Goal: Transaction & Acquisition: Purchase product/service

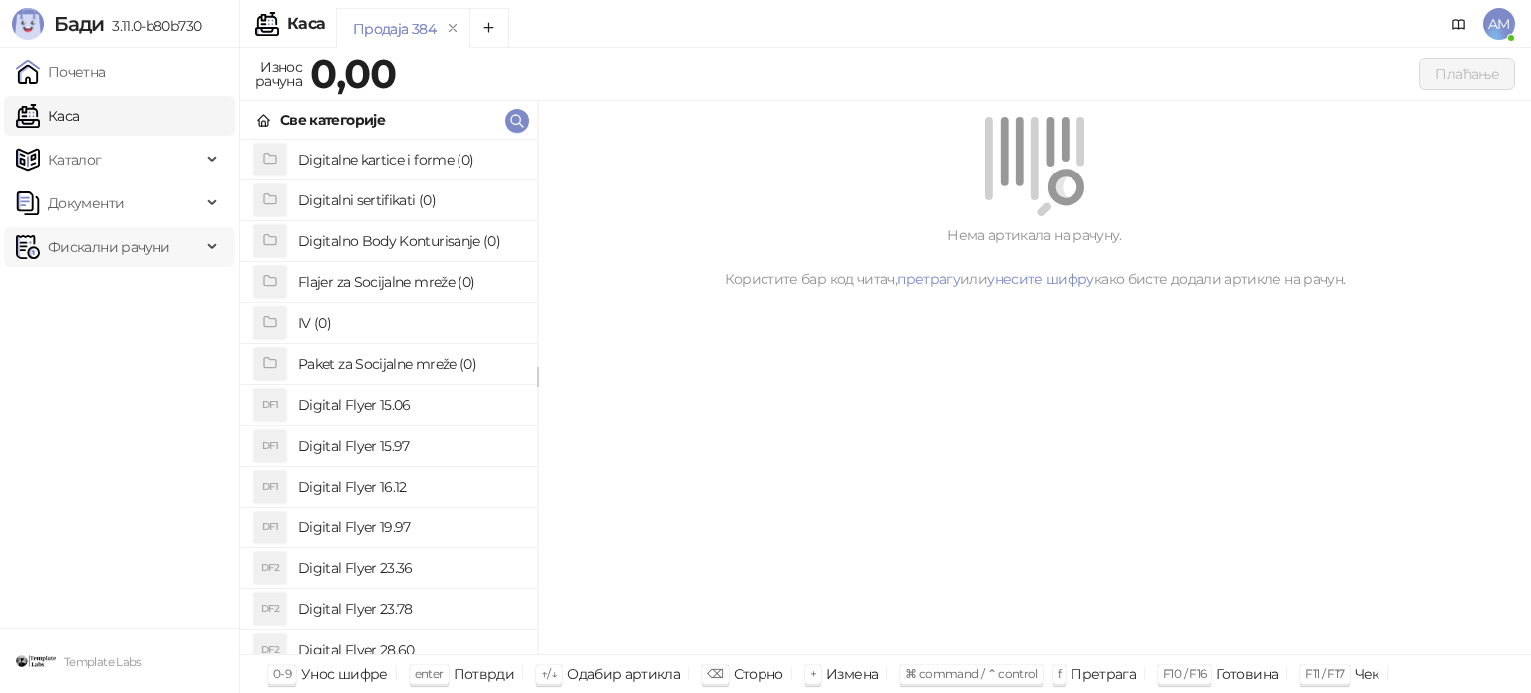
click at [129, 262] on span "Фискални рачуни" at bounding box center [109, 247] width 122 height 40
click at [130, 344] on link "По данима" at bounding box center [77, 335] width 106 height 40
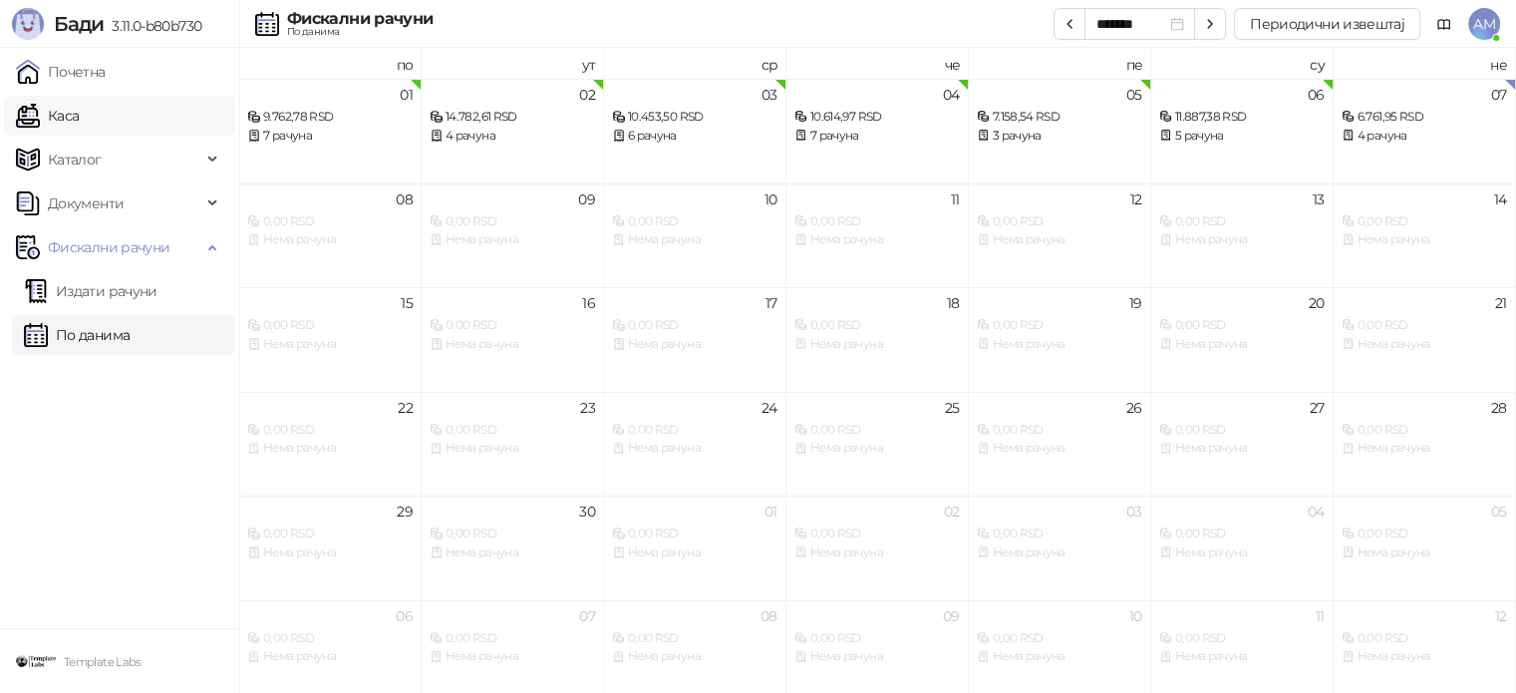
click at [79, 126] on link "Каса" at bounding box center [47, 116] width 63 height 40
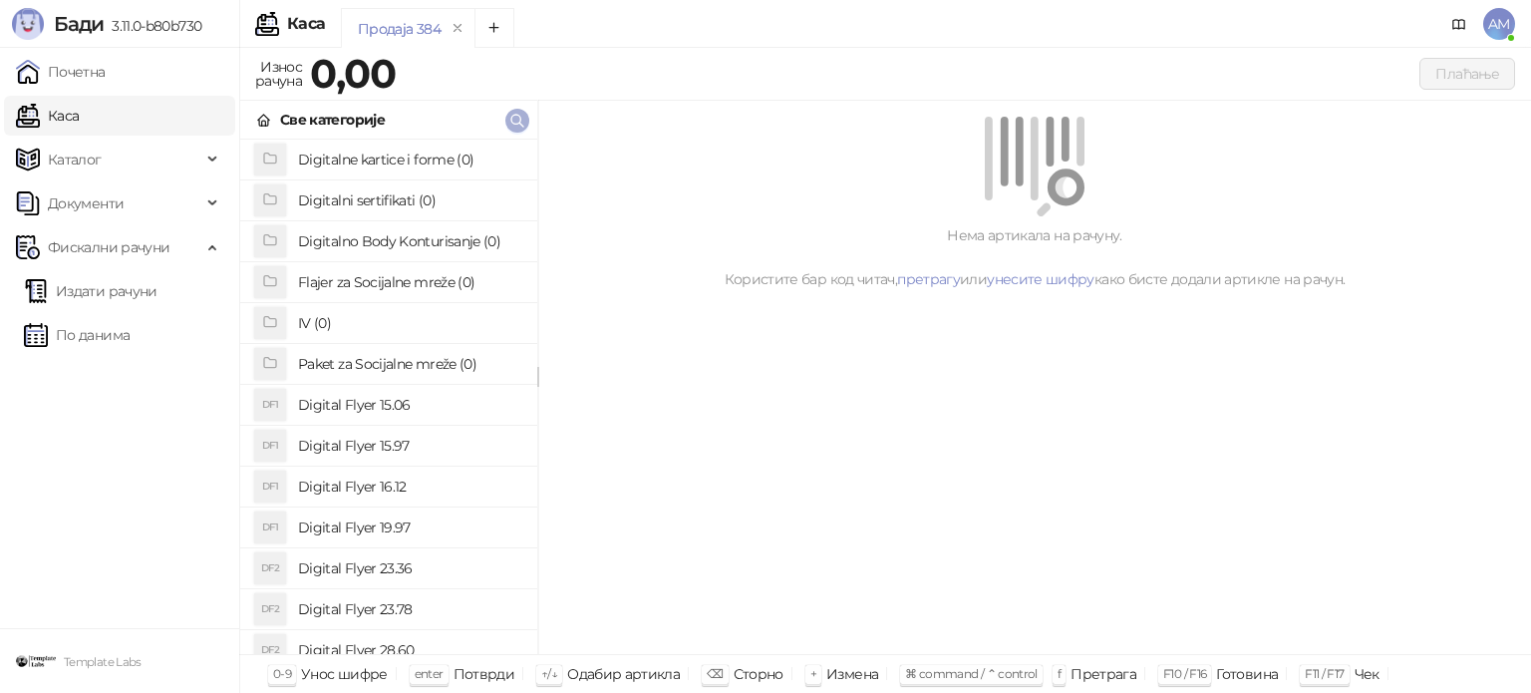
click at [512, 123] on icon "button" at bounding box center [517, 121] width 12 height 12
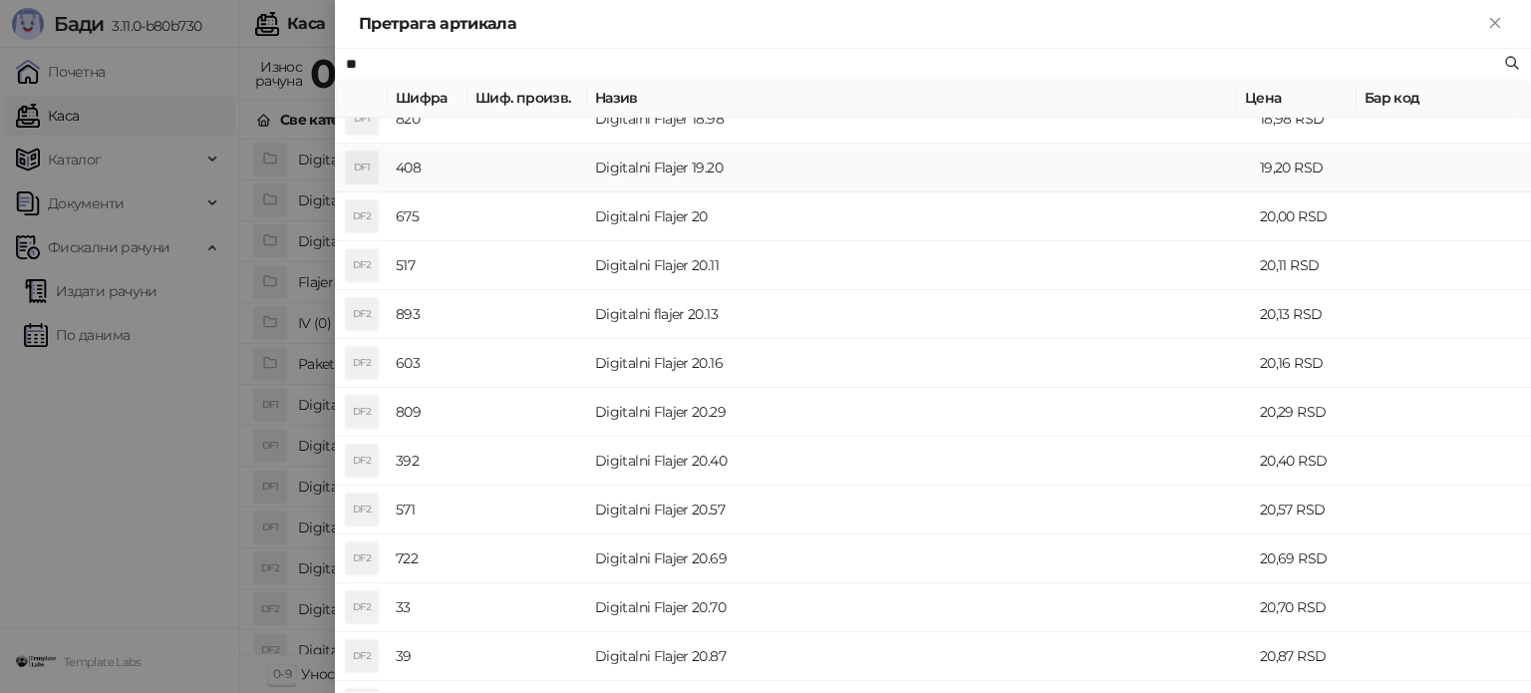
scroll to position [797, 0]
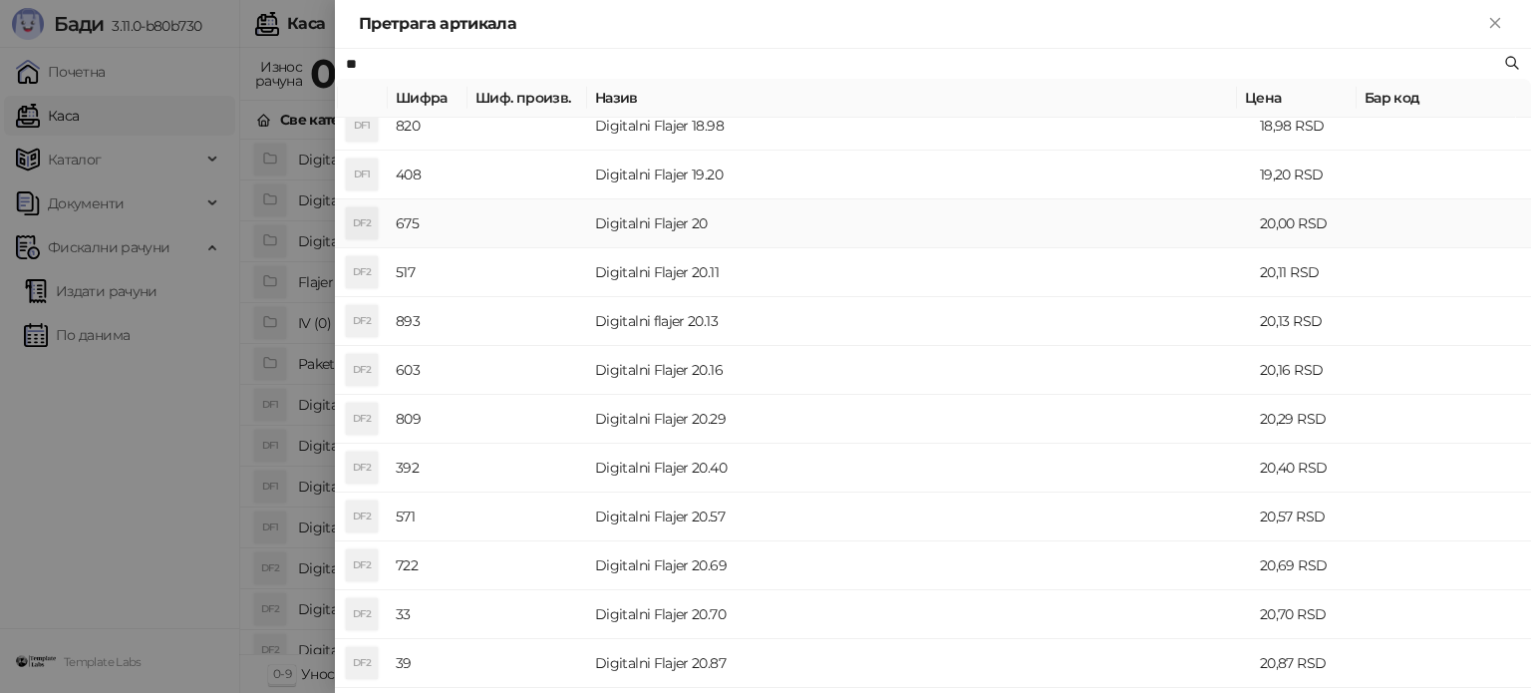
click at [698, 210] on td "Digitalni Flajer 20" at bounding box center [919, 223] width 665 height 49
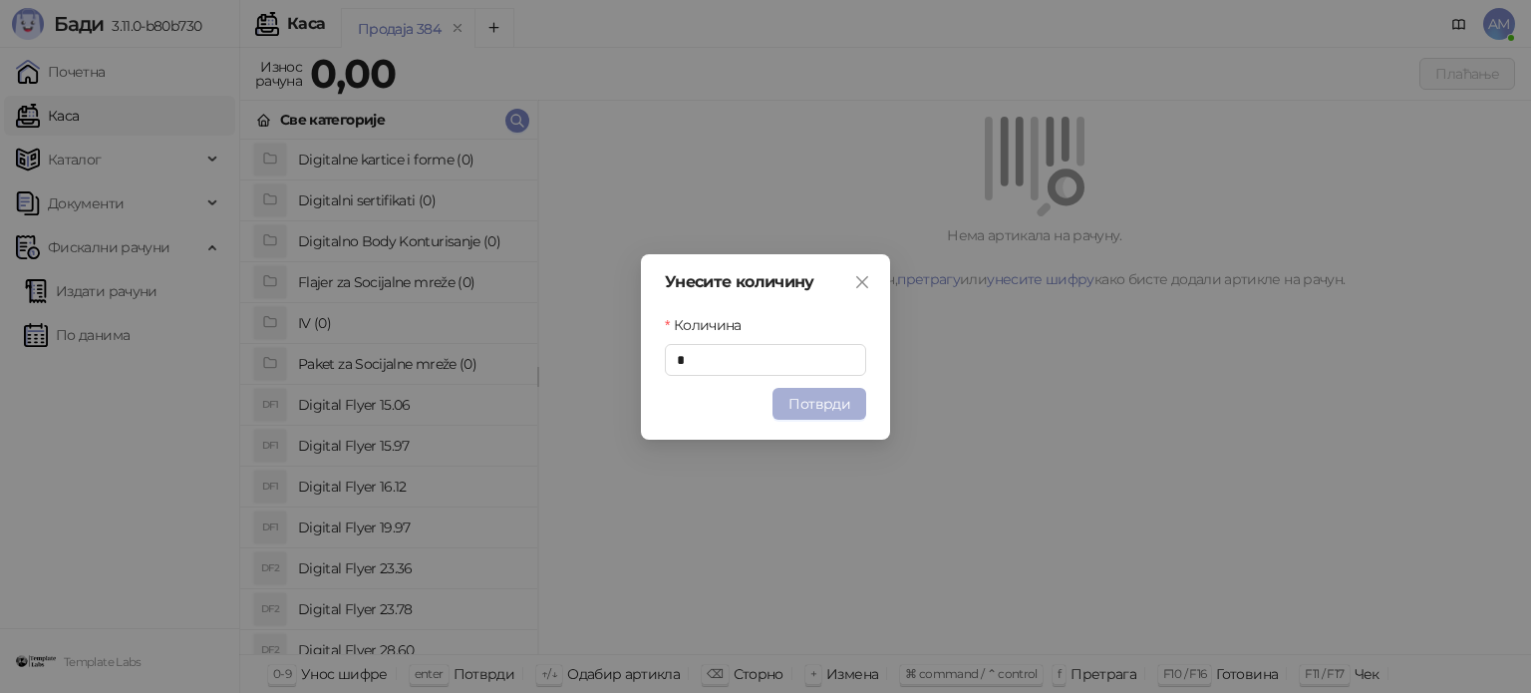
click at [829, 402] on button "Потврди" at bounding box center [819, 404] width 94 height 32
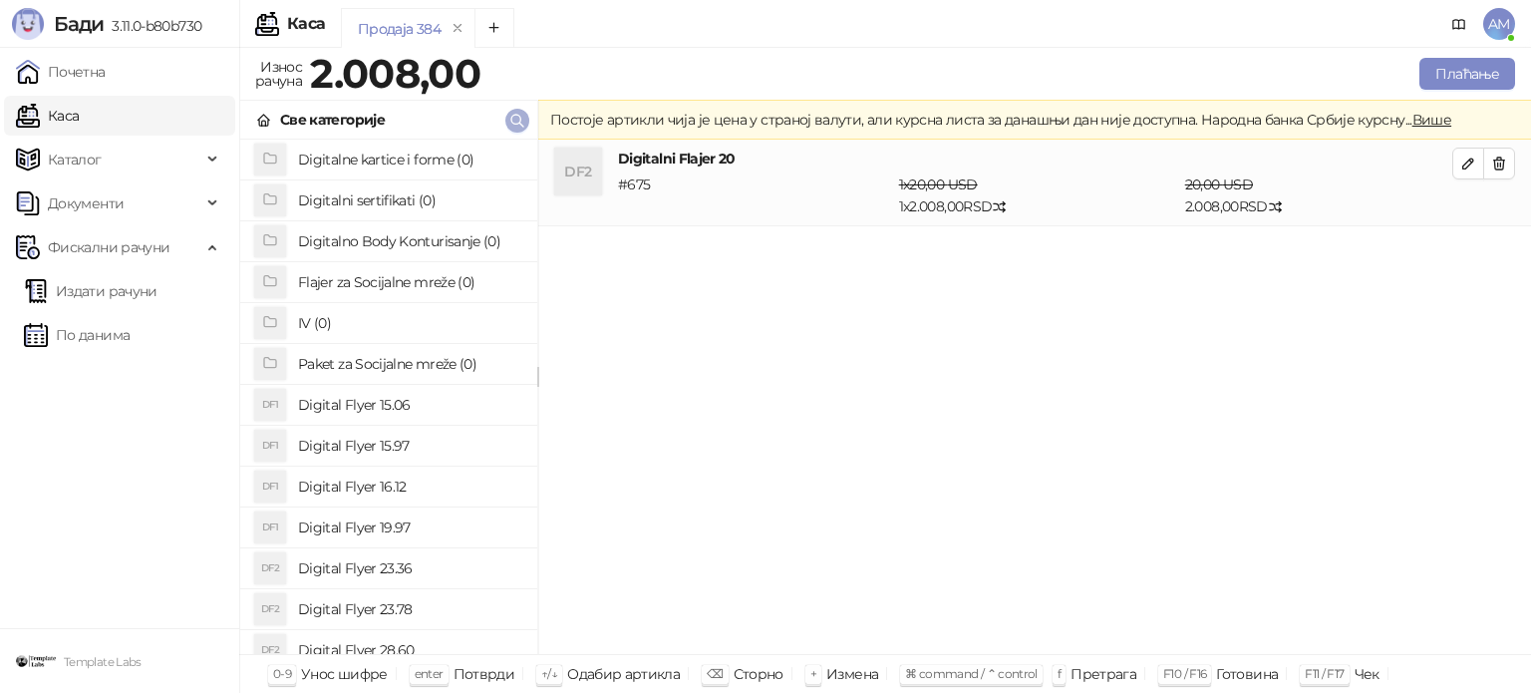
click at [515, 123] on icon "button" at bounding box center [517, 121] width 12 height 12
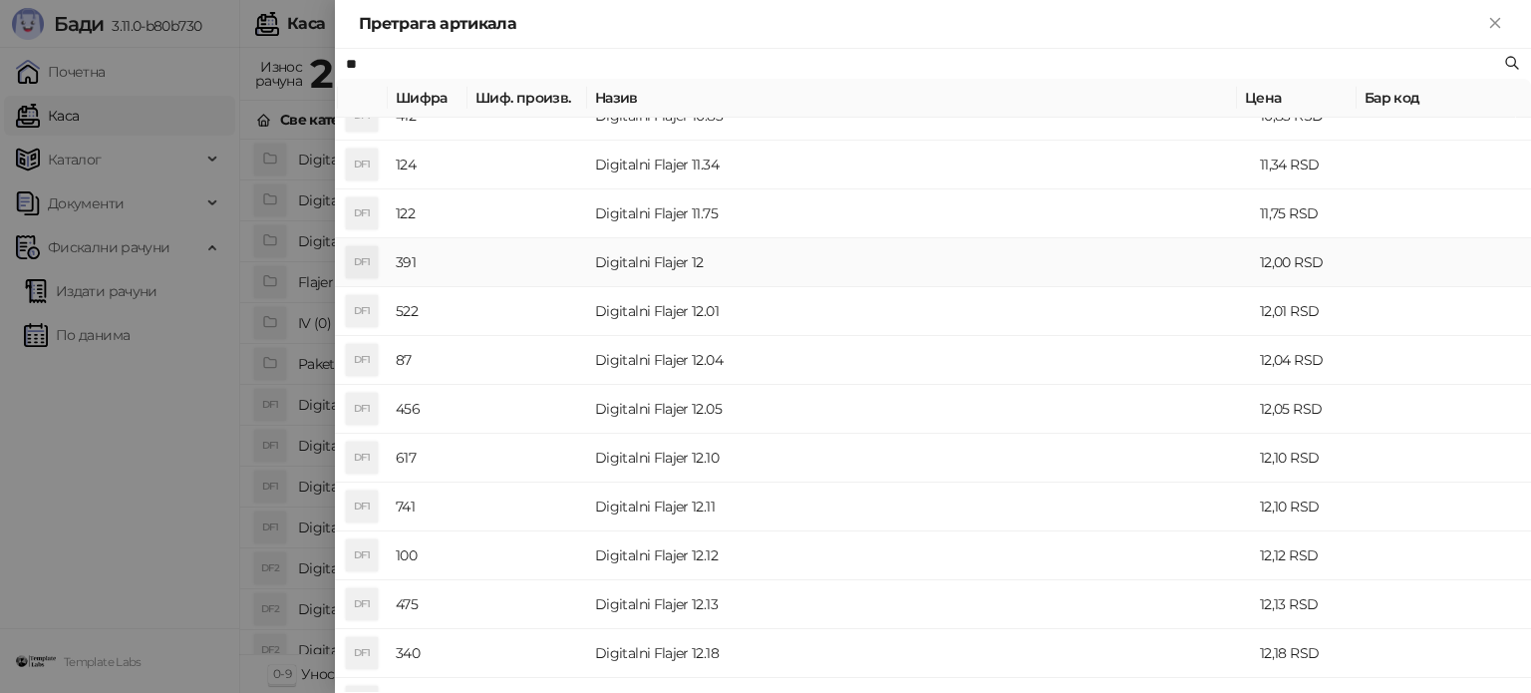
scroll to position [399, 0]
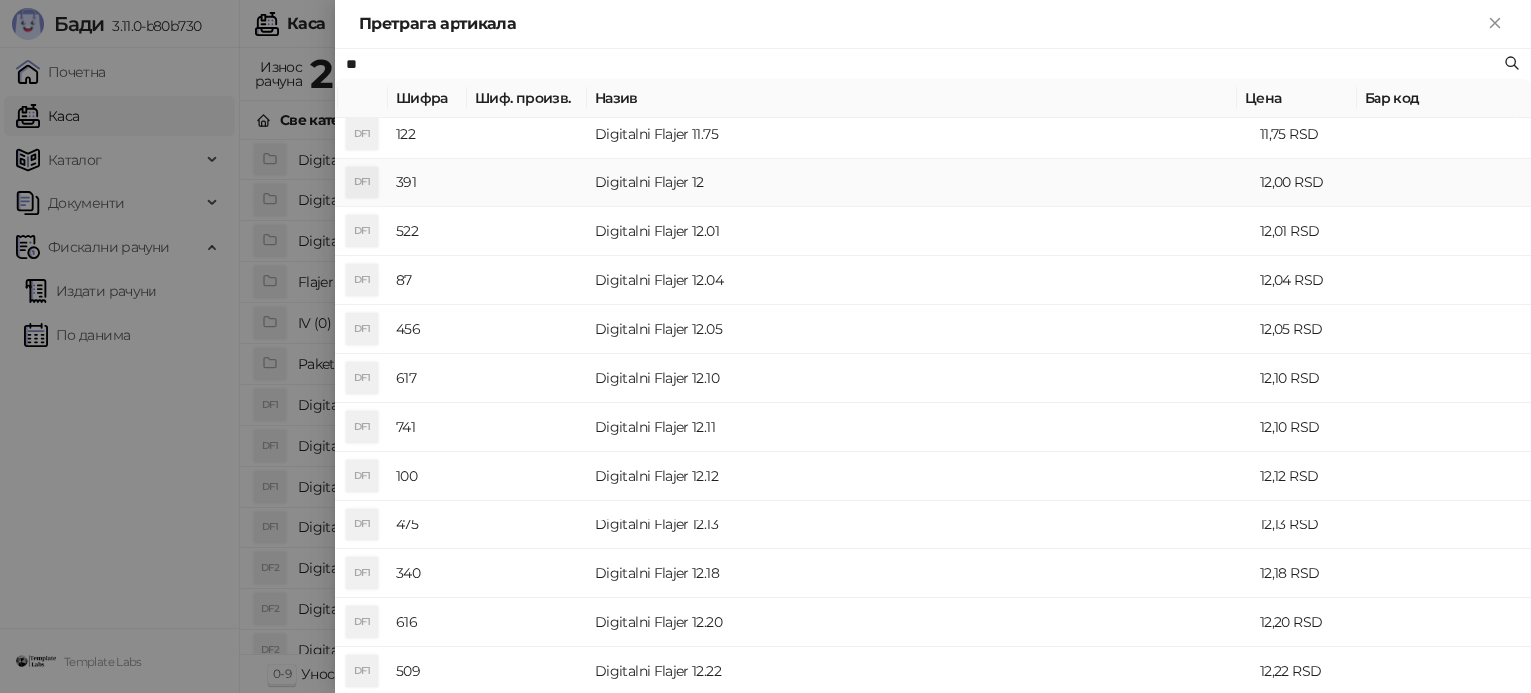
click at [677, 194] on td "Digitalni Flajer 12" at bounding box center [919, 182] width 665 height 49
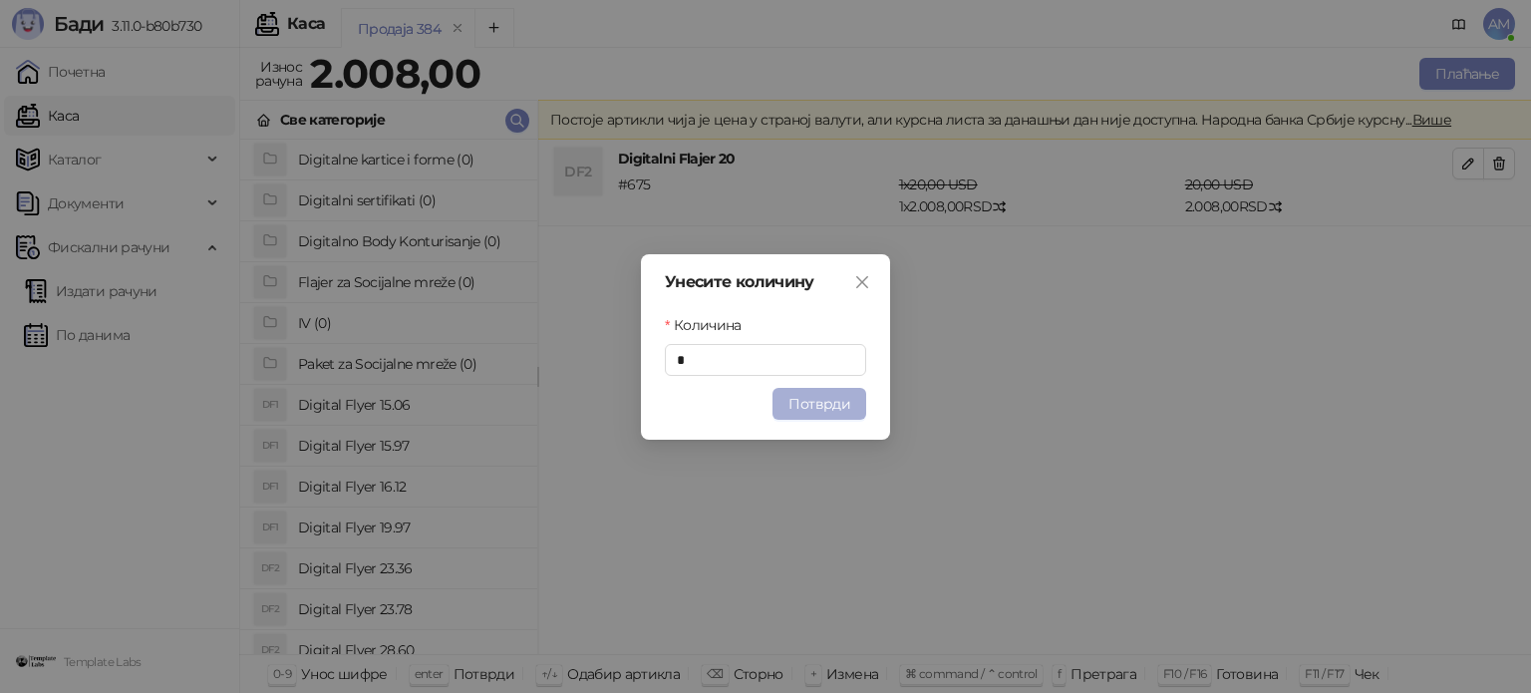
click at [817, 402] on button "Потврди" at bounding box center [819, 404] width 94 height 32
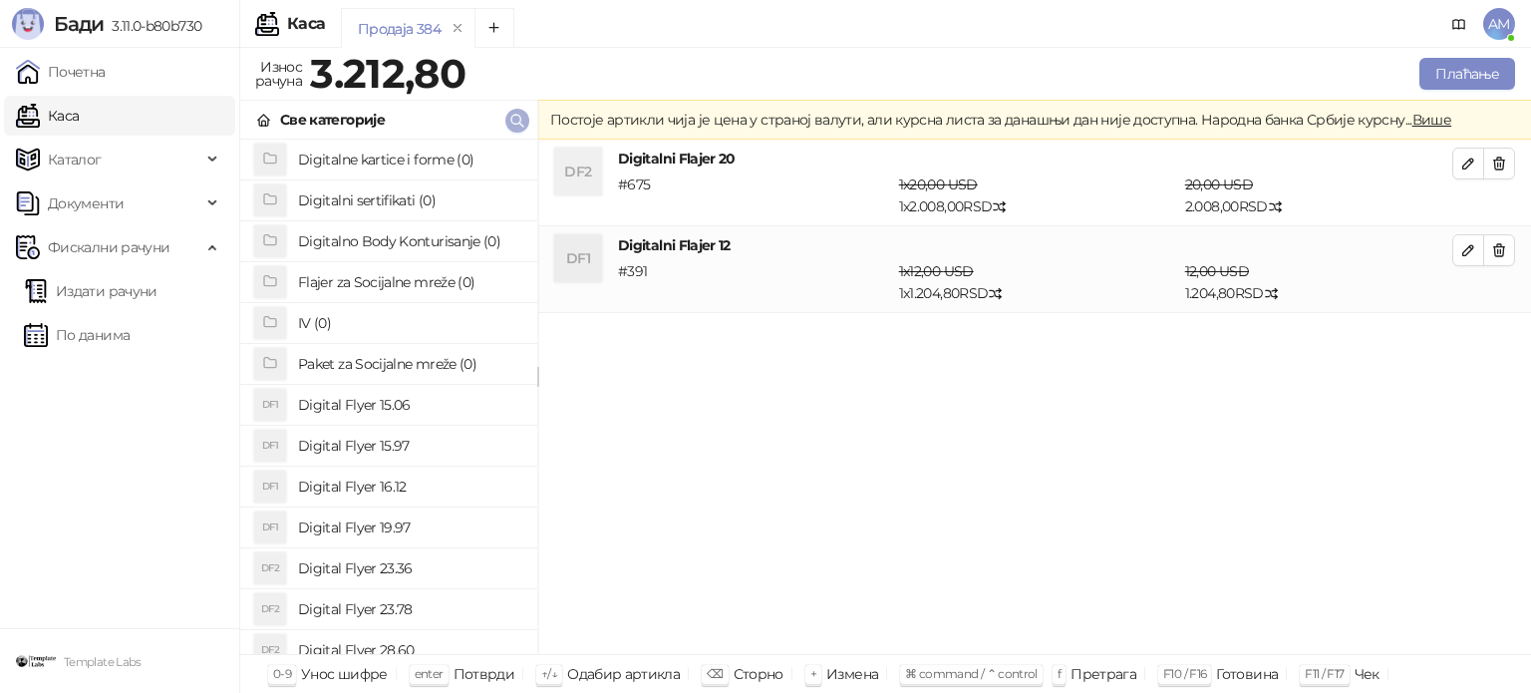
click at [522, 121] on icon "button" at bounding box center [517, 121] width 16 height 16
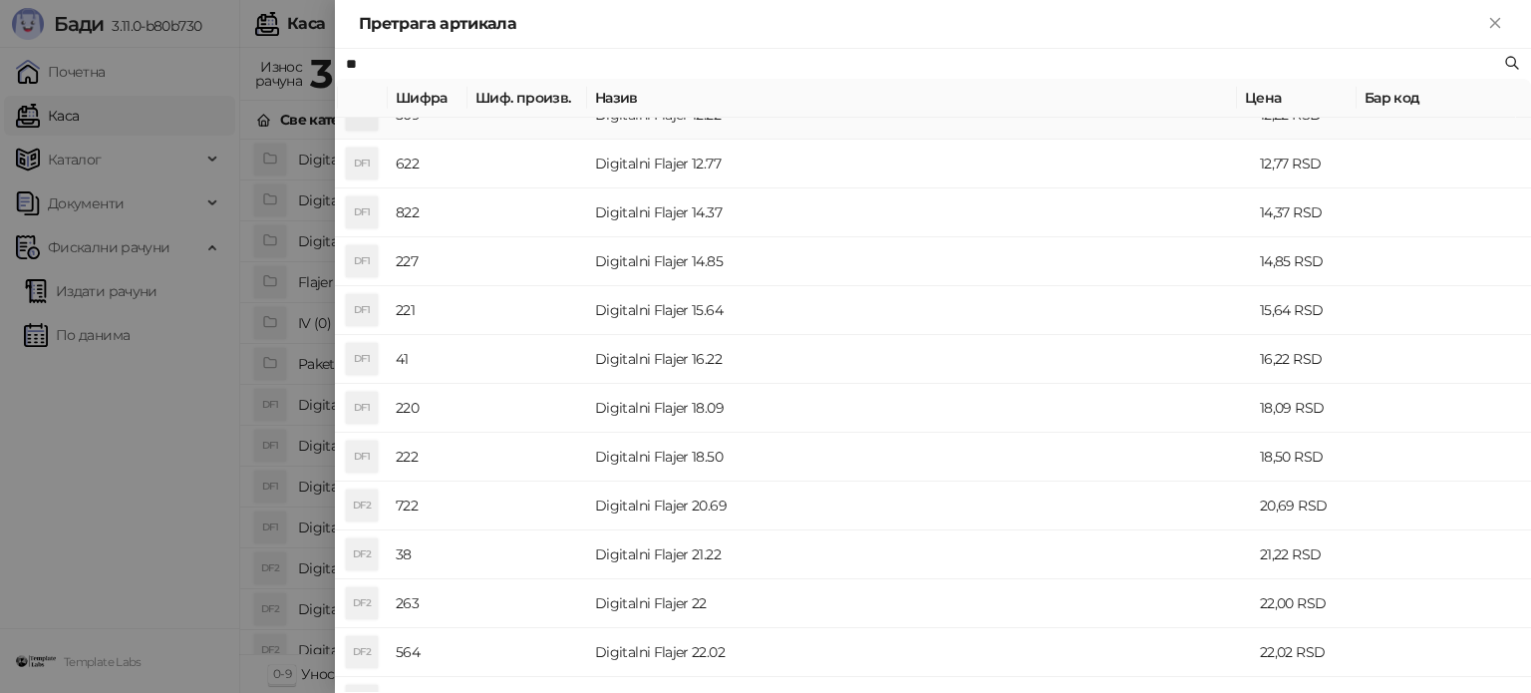
scroll to position [299, 0]
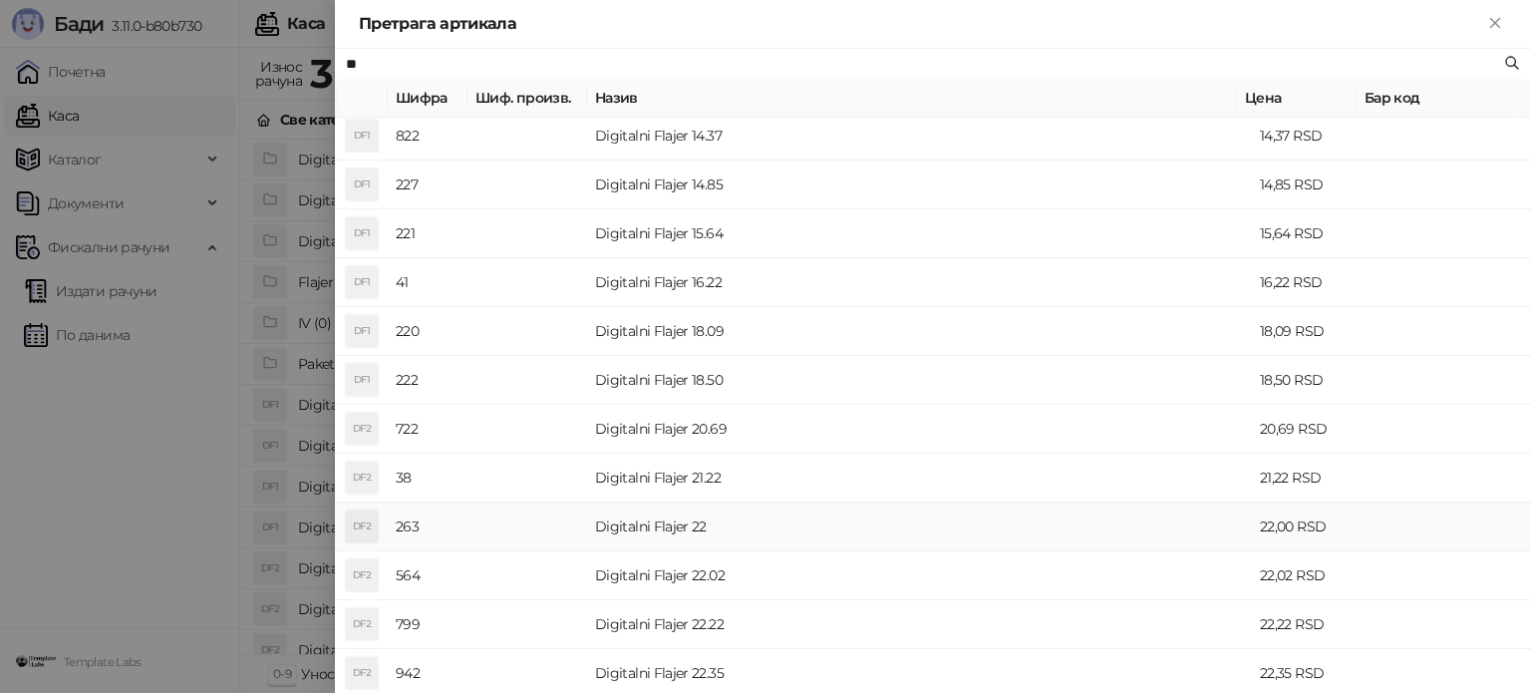
type input "**"
click at [675, 523] on td "Digitalni Flajer 22" at bounding box center [919, 526] width 665 height 49
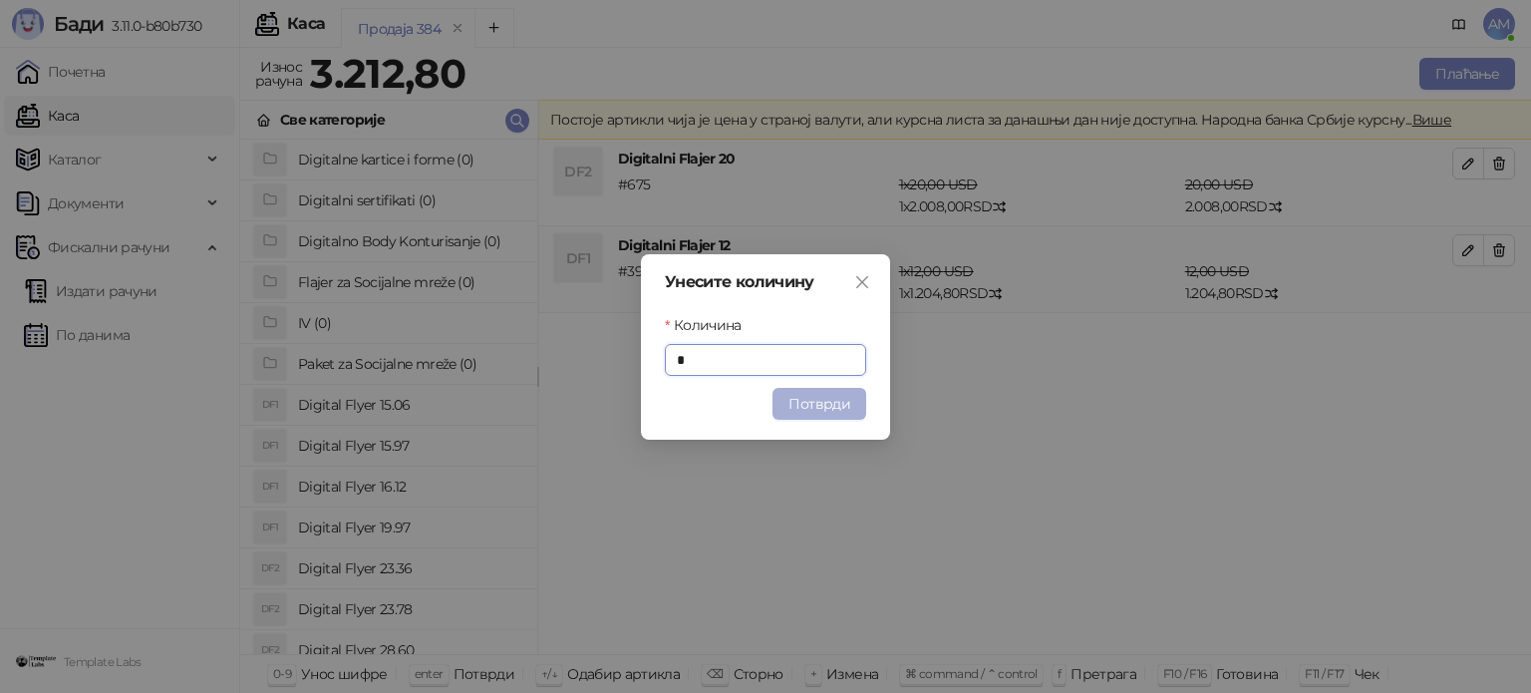
type input "*"
click at [804, 407] on button "Потврди" at bounding box center [819, 404] width 94 height 32
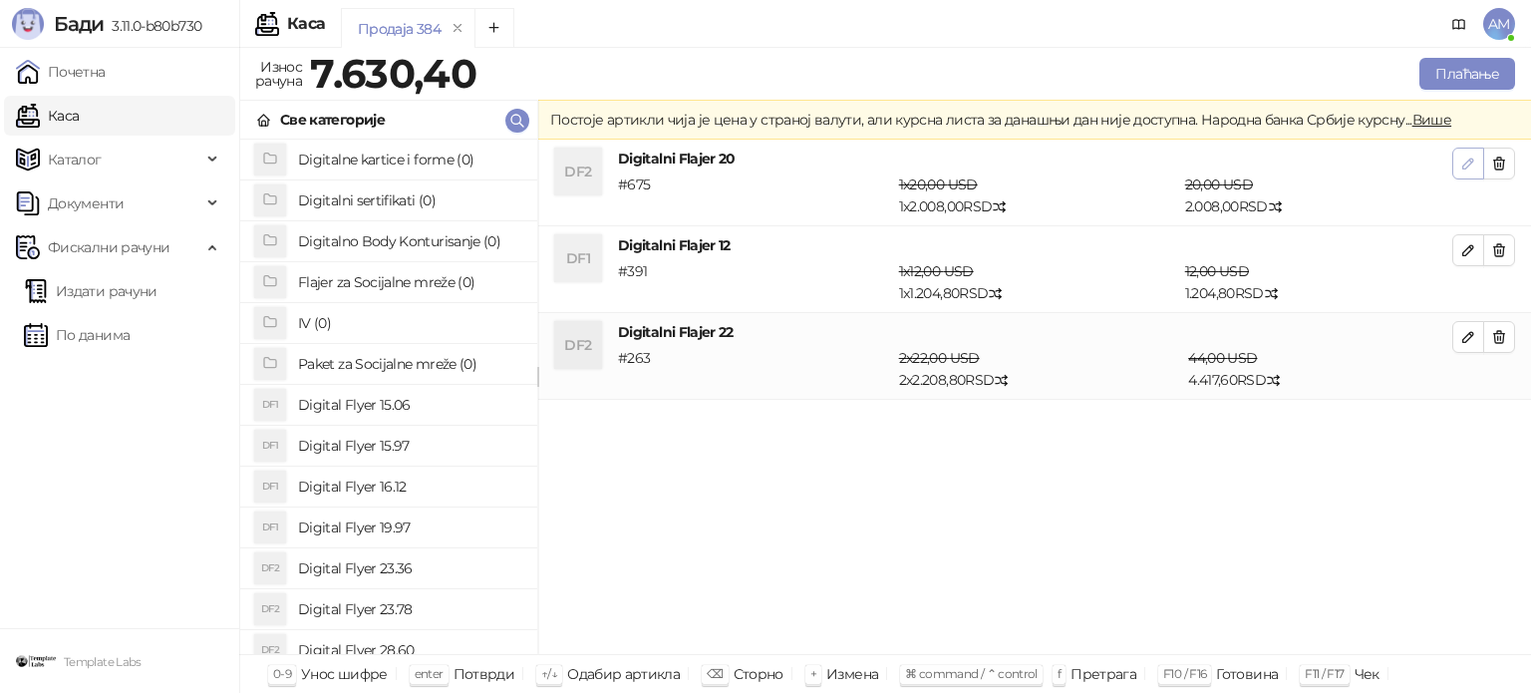
click at [1465, 158] on icon "button" at bounding box center [1468, 163] width 16 height 16
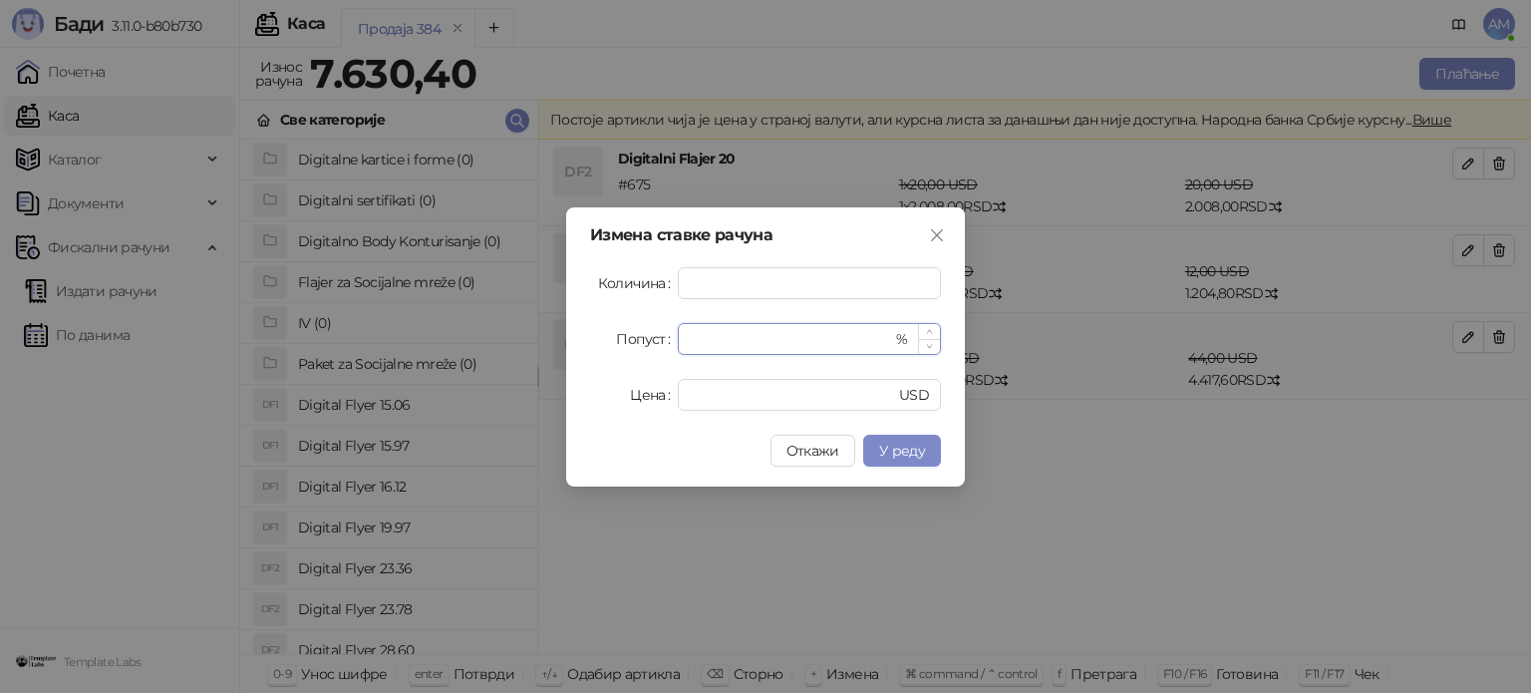
drag, startPoint x: 748, startPoint y: 335, endPoint x: 692, endPoint y: 340, distance: 57.0
click at [692, 340] on input "*" at bounding box center [791, 339] width 202 height 30
click at [926, 446] on button "У реду" at bounding box center [902, 450] width 78 height 32
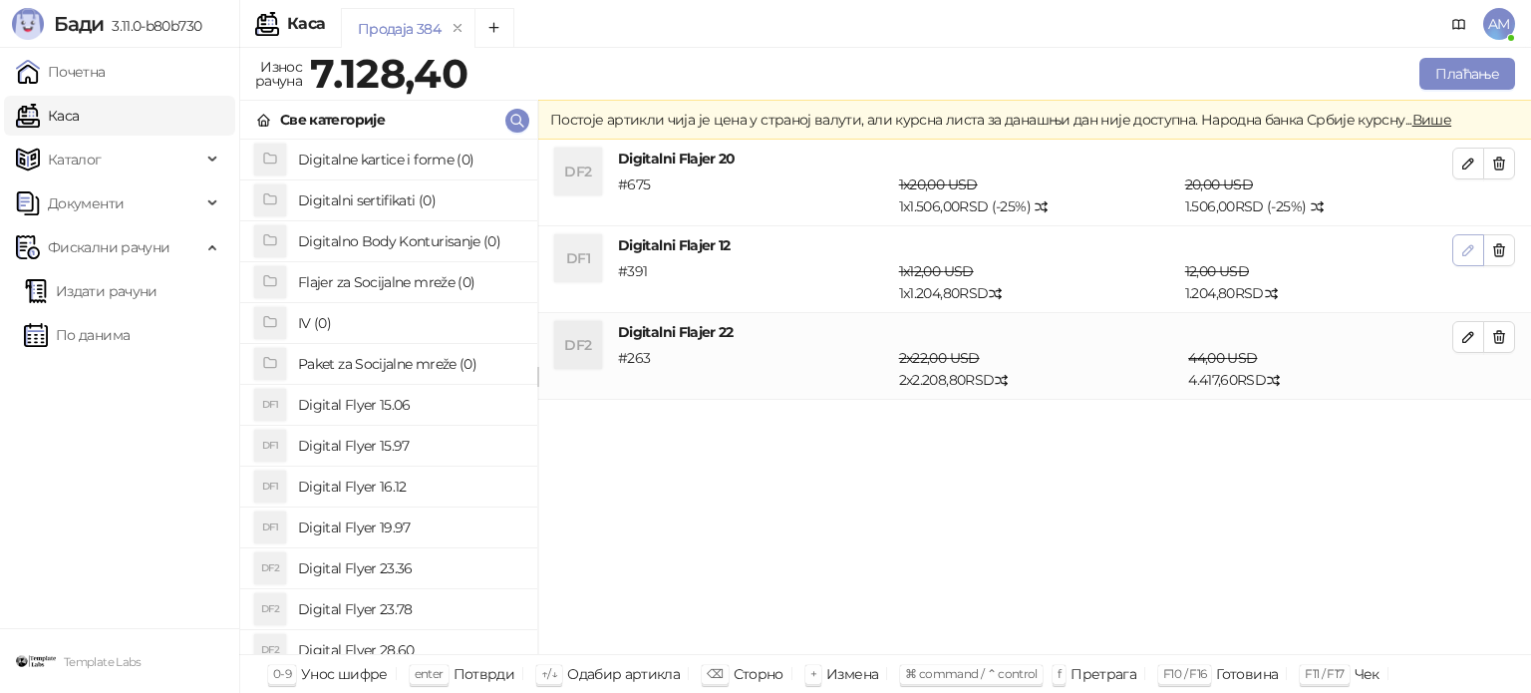
click at [1460, 251] on icon "button" at bounding box center [1468, 250] width 16 height 16
type input "*"
type input "**"
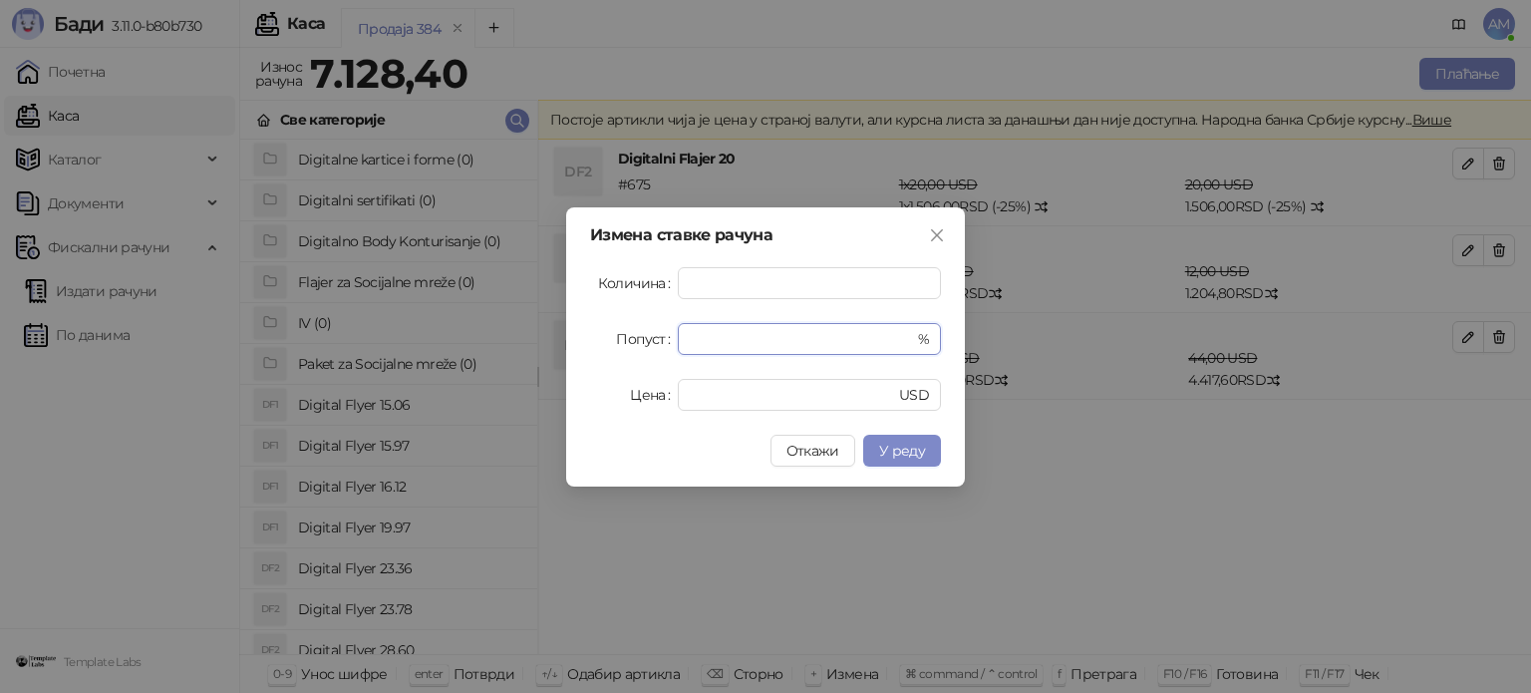
click at [656, 343] on div "Попуст * %" at bounding box center [765, 339] width 351 height 32
type input "**"
click at [897, 448] on span "У реду" at bounding box center [902, 450] width 46 height 18
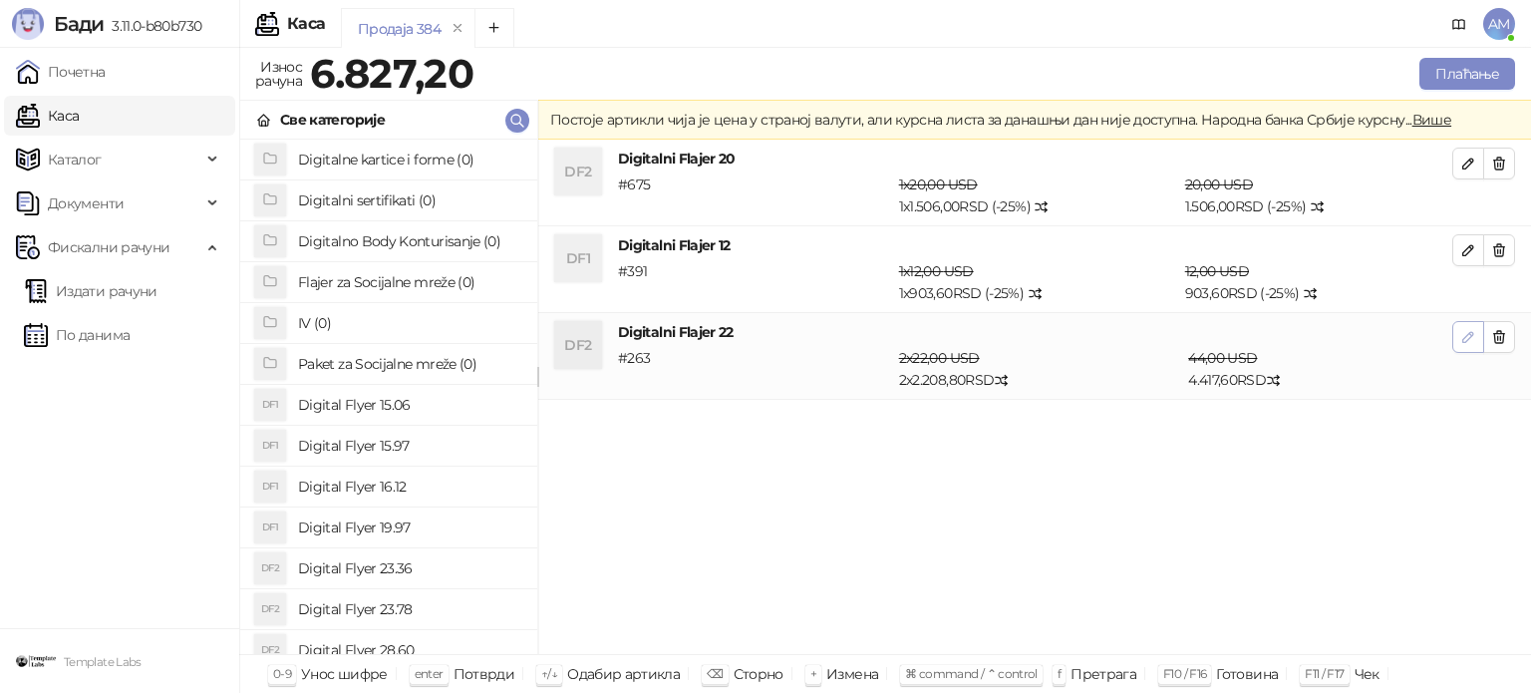
click at [1457, 342] on button "button" at bounding box center [1468, 337] width 32 height 32
type input "*"
type input "**"
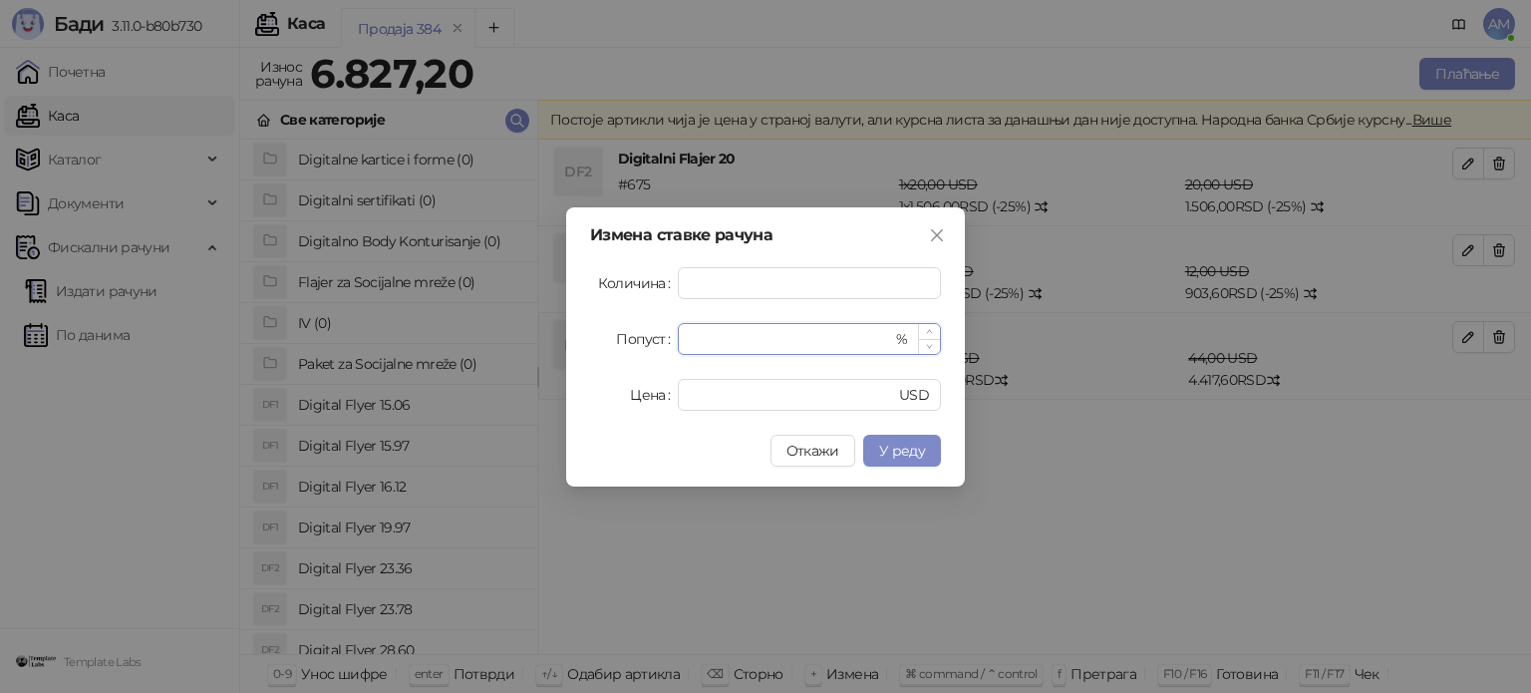
drag, startPoint x: 757, startPoint y: 330, endPoint x: 696, endPoint y: 337, distance: 62.2
click at [674, 337] on div "Попуст * %" at bounding box center [765, 339] width 351 height 32
type input "**"
click at [904, 442] on span "У реду" at bounding box center [902, 450] width 46 height 18
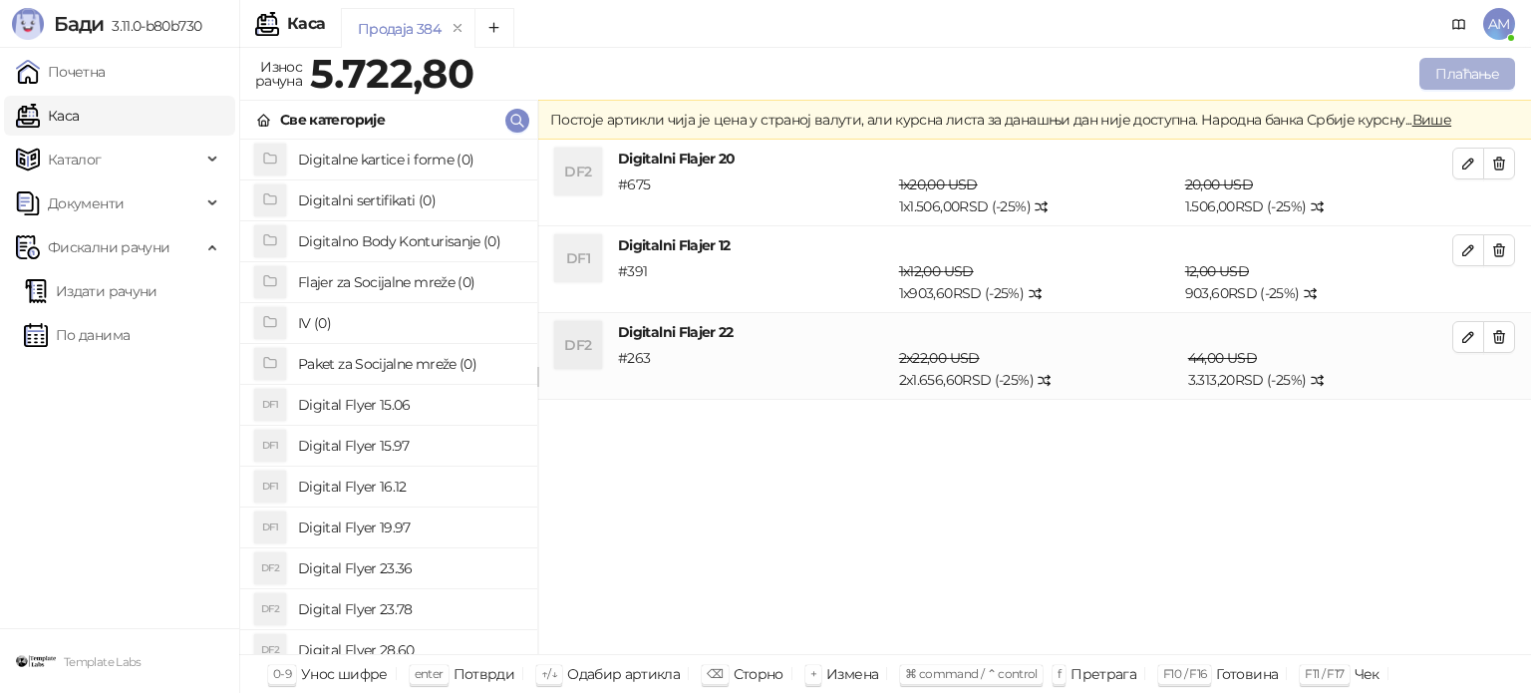
click at [1448, 75] on button "Плаћање" at bounding box center [1467, 74] width 96 height 32
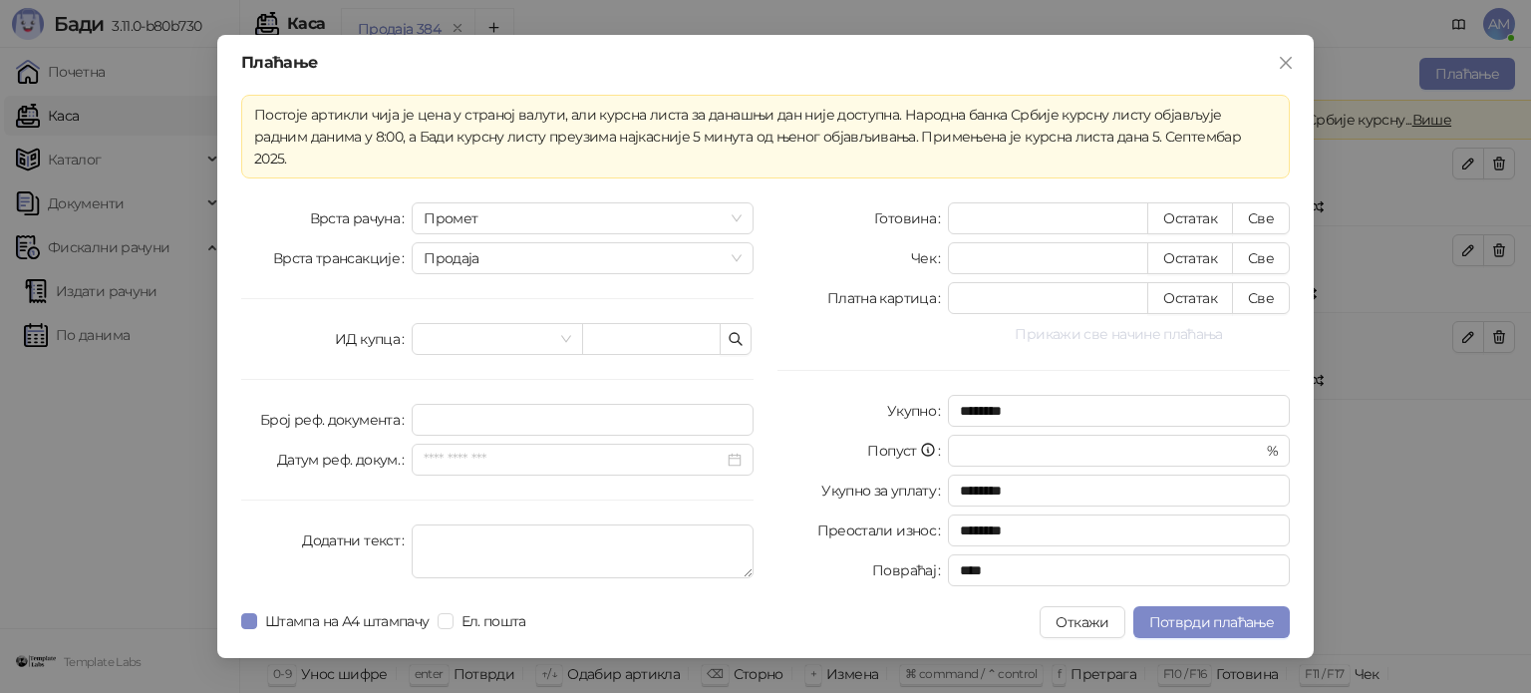
click at [1139, 322] on button "Прикажи све начине плаћања" at bounding box center [1119, 334] width 342 height 24
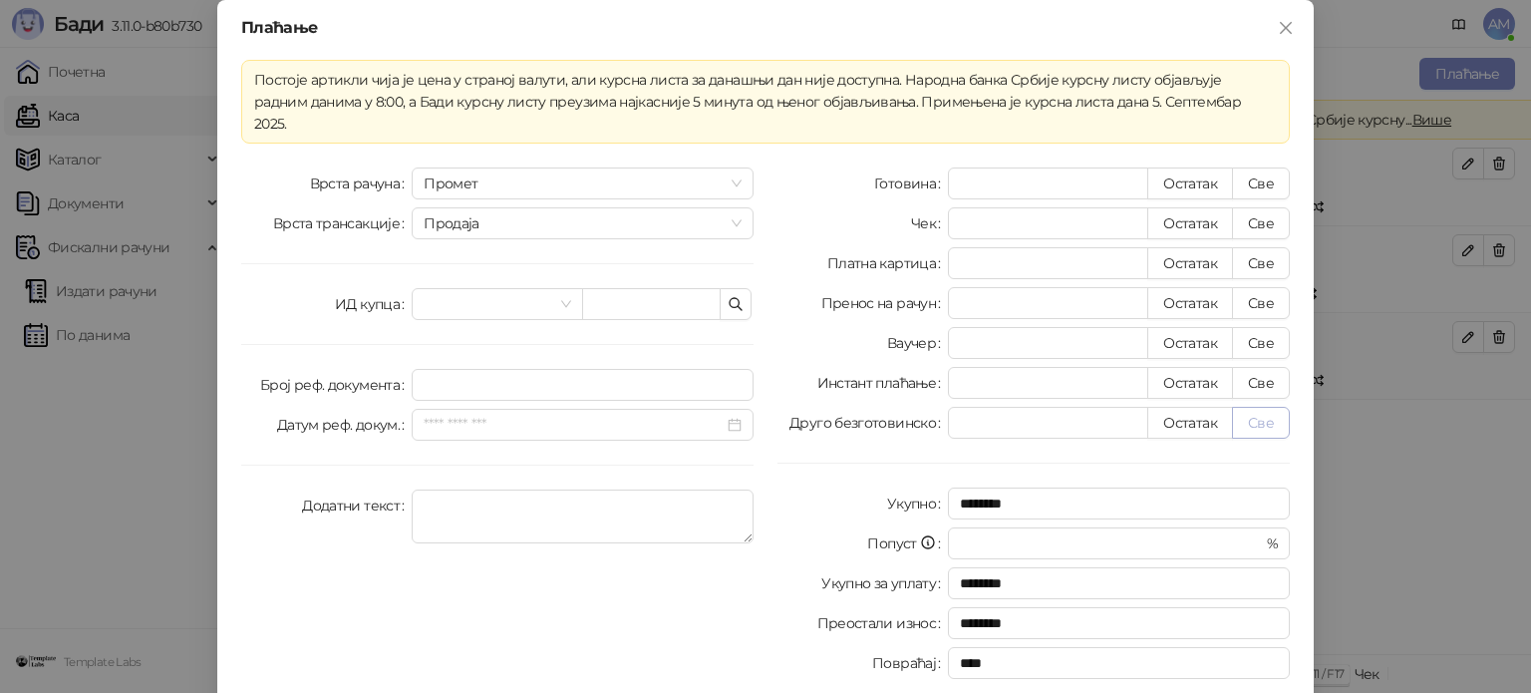
click at [1257, 407] on button "Све" at bounding box center [1261, 423] width 58 height 32
type input "******"
type input "****"
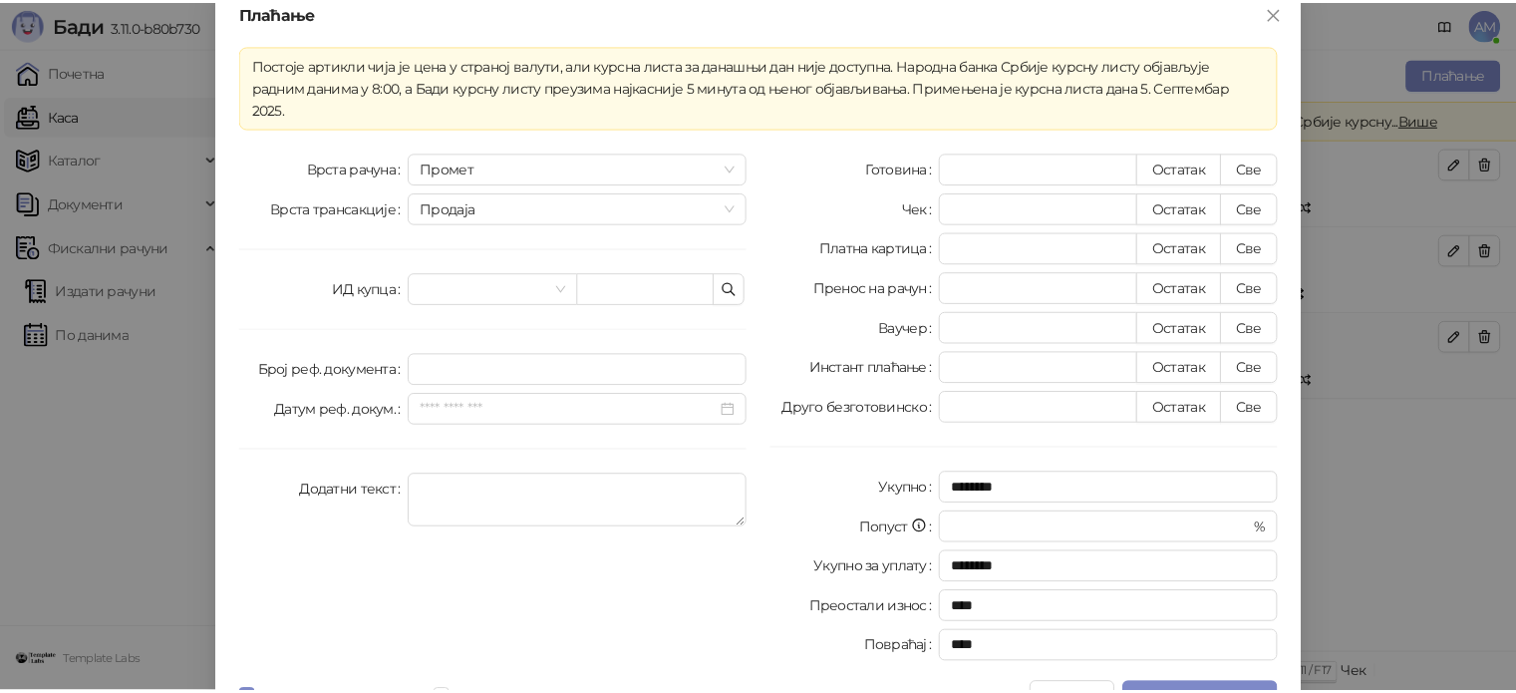
scroll to position [35, 0]
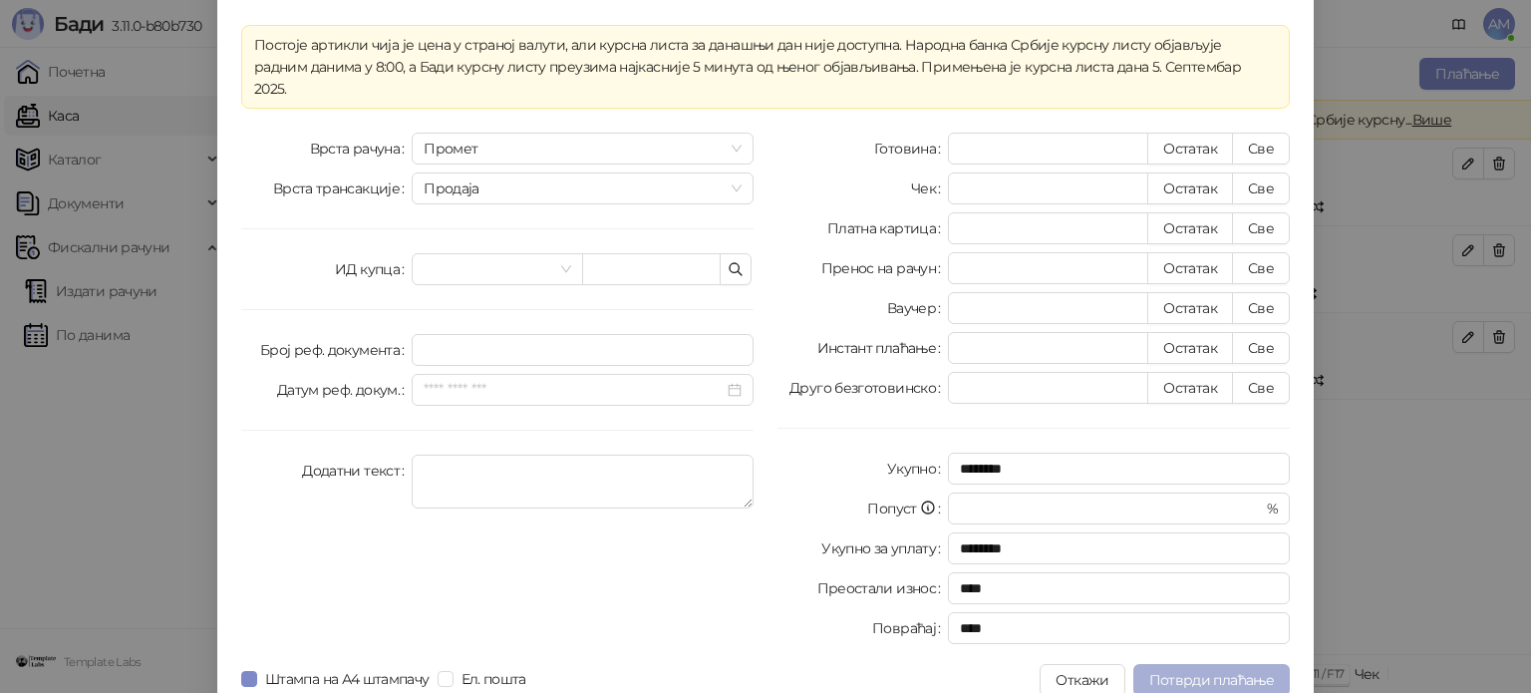
click at [1235, 671] on span "Потврди плаћање" at bounding box center [1211, 680] width 125 height 18
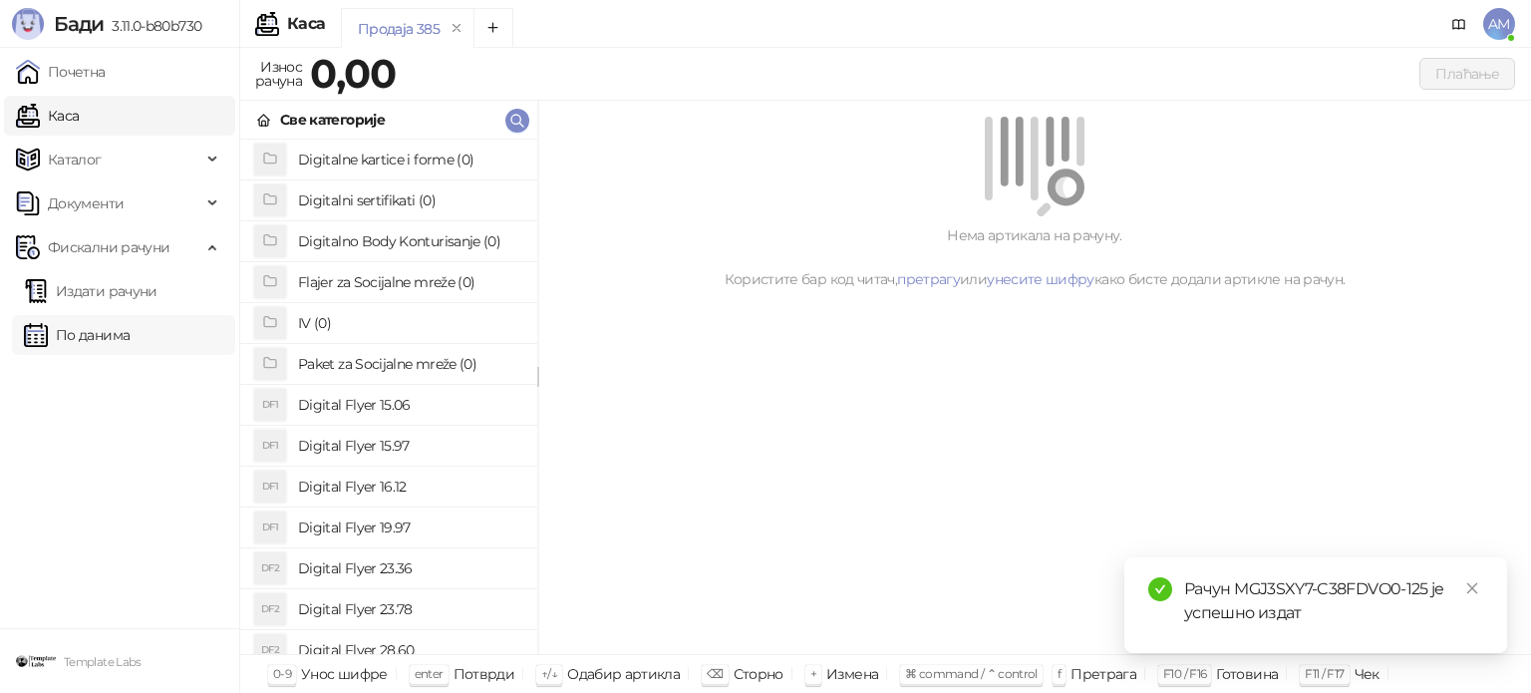
click at [130, 340] on link "По данима" at bounding box center [77, 335] width 106 height 40
